Goal: Check status

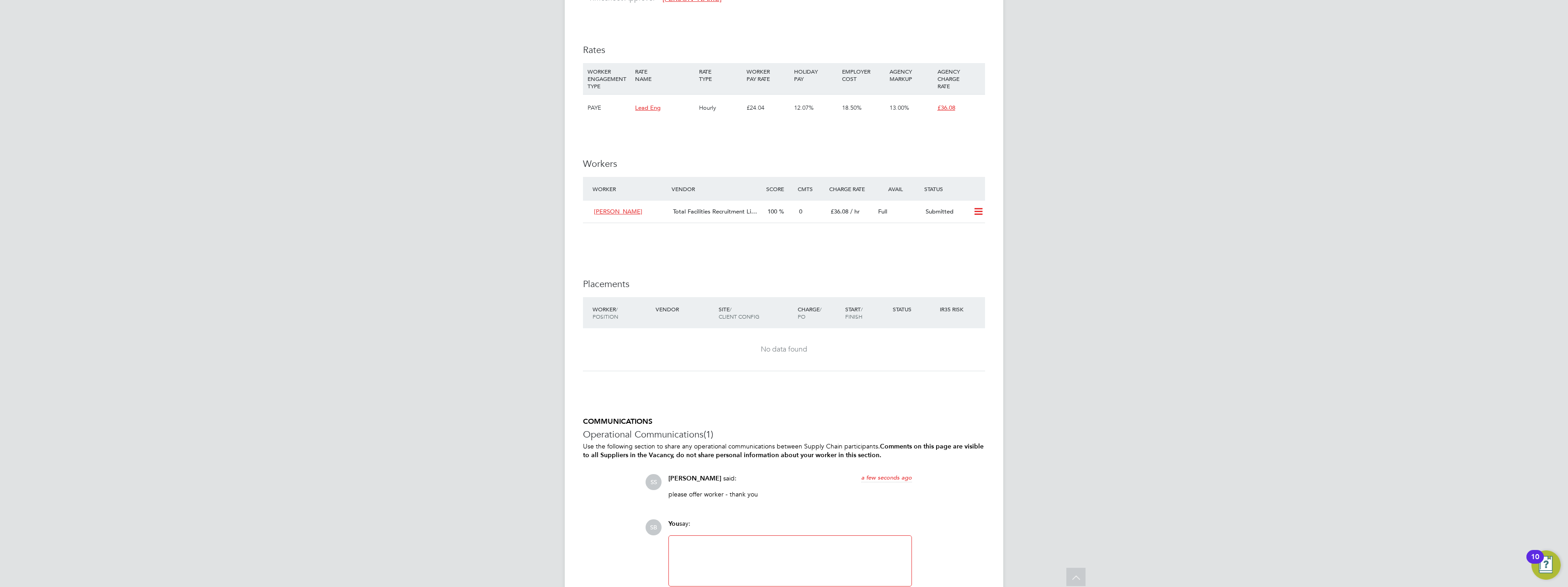
scroll to position [549, 0]
click at [977, 212] on icon at bounding box center [978, 210] width 12 height 7
click at [966, 225] on li "Offer" at bounding box center [966, 229] width 32 height 13
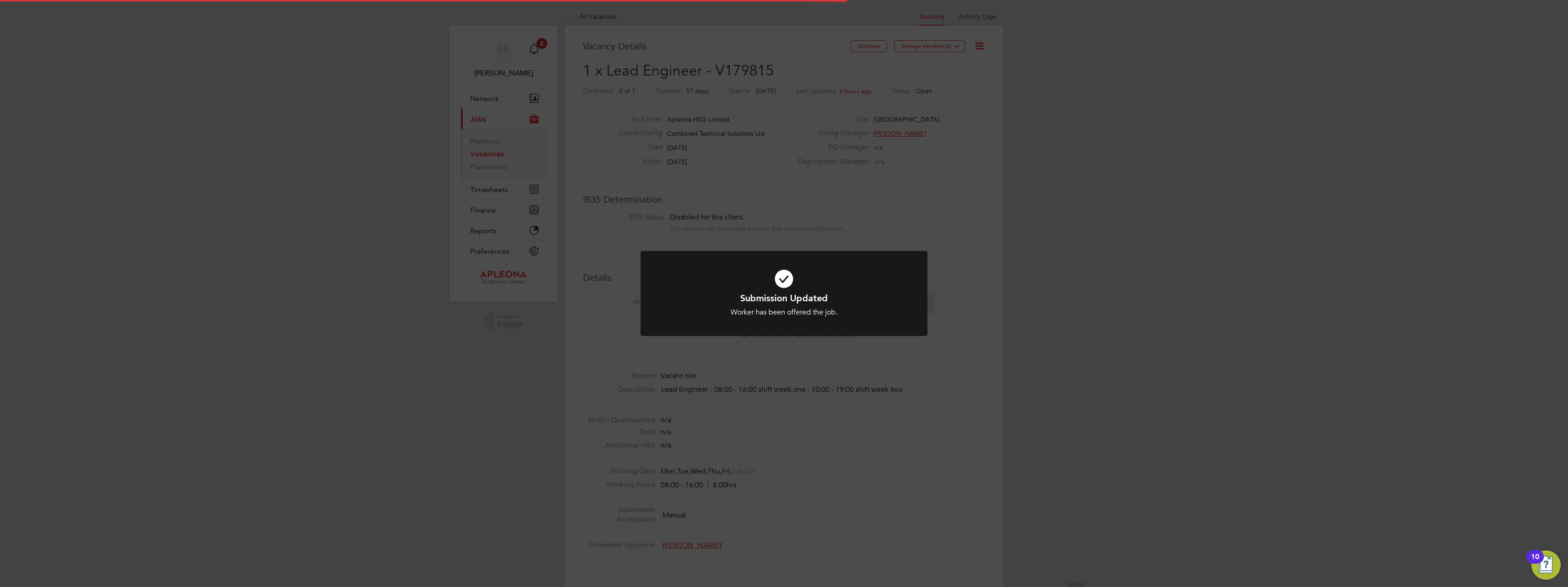
scroll to position [27, 64]
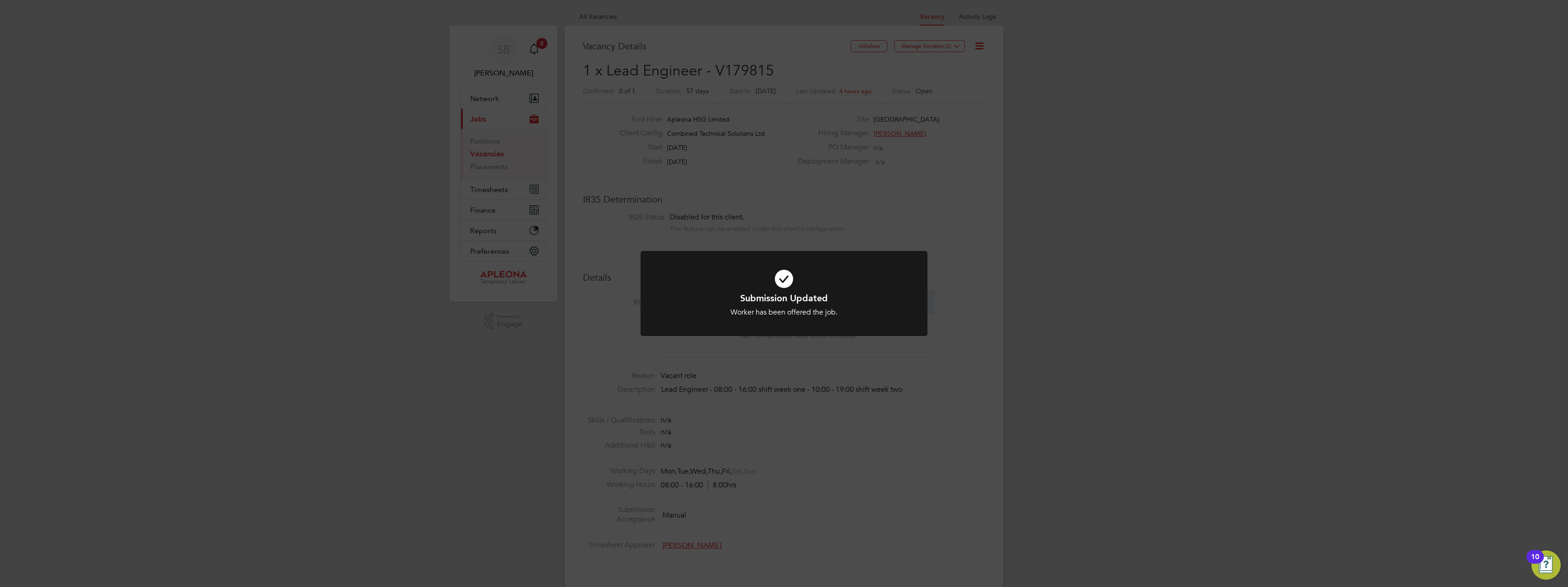
click at [875, 215] on div "Submission Updated Worker has been offered the job. Cancel Okay" at bounding box center [784, 294] width 1568 height 587
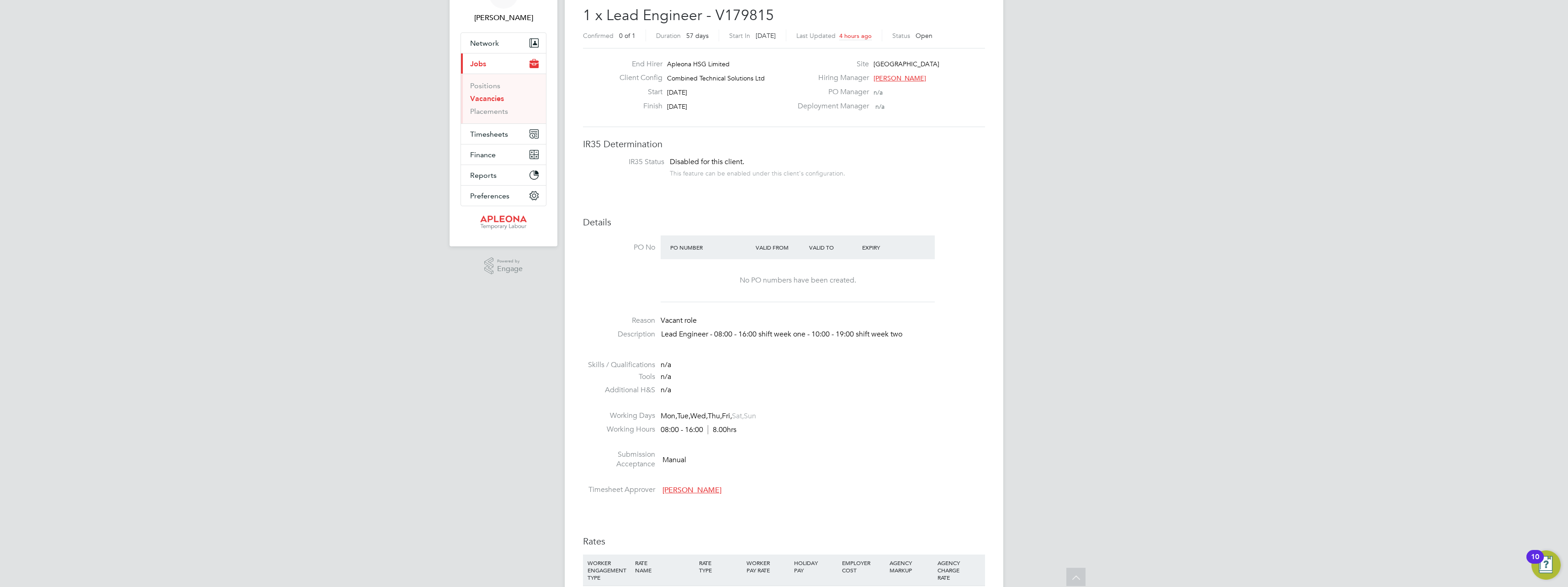
scroll to position [0, 0]
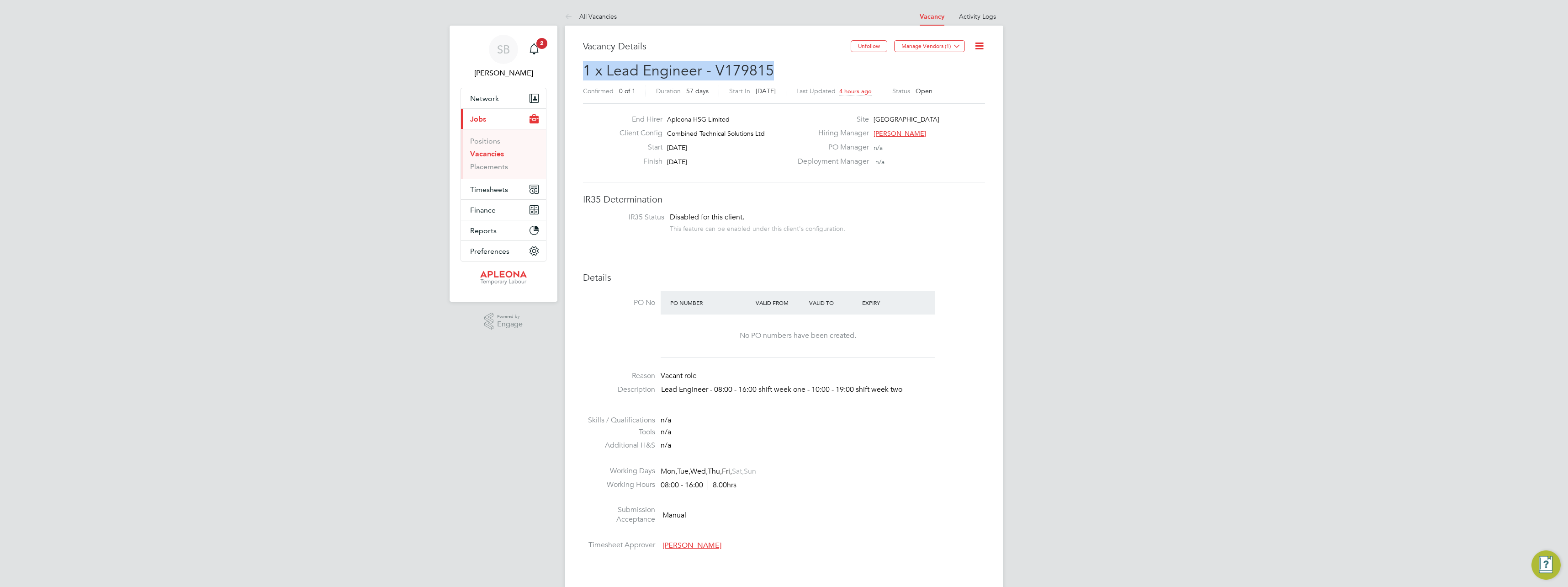
scroll to position [27, 64]
